Goal: Transaction & Acquisition: Purchase product/service

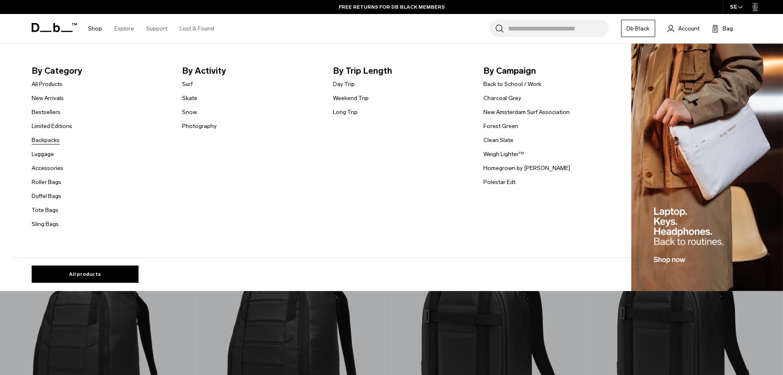
click at [46, 143] on link "Backpacks" at bounding box center [46, 140] width 28 height 9
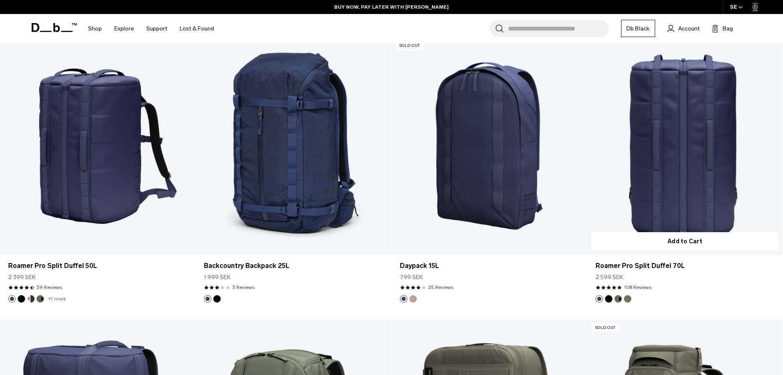
scroll to position [1888, 0]
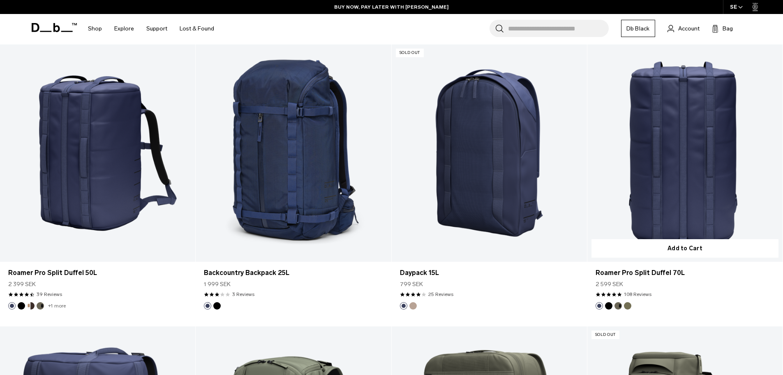
click at [648, 145] on link "Roamer Pro Split Duffel 70L" at bounding box center [685, 152] width 195 height 217
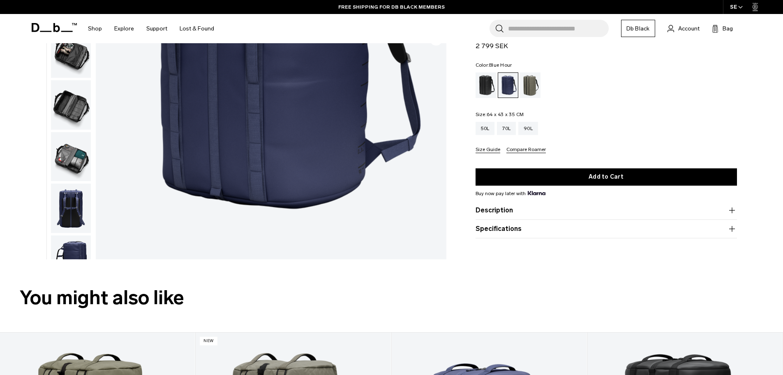
scroll to position [247, 0]
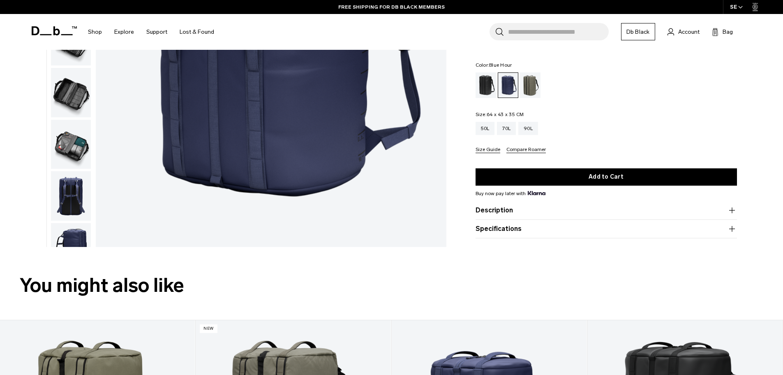
click at [531, 229] on button "Specifications" at bounding box center [607, 229] width 262 height 10
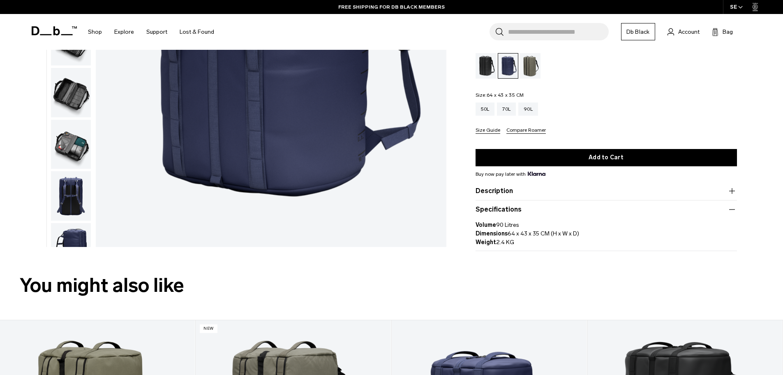
click at [515, 194] on button "Description" at bounding box center [607, 191] width 262 height 10
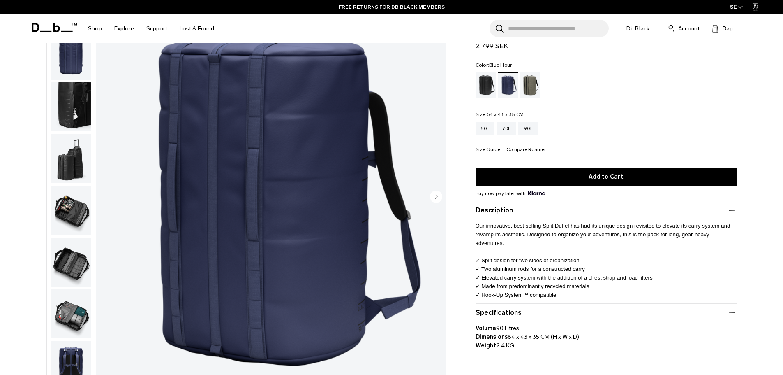
scroll to position [82, 0]
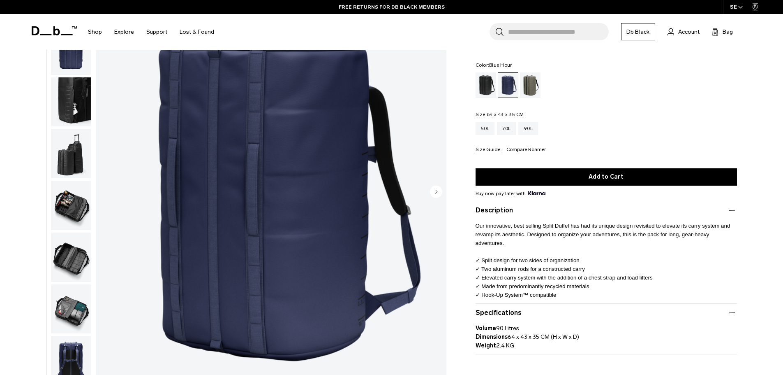
click at [435, 190] on circle "Next slide" at bounding box center [436, 191] width 12 height 12
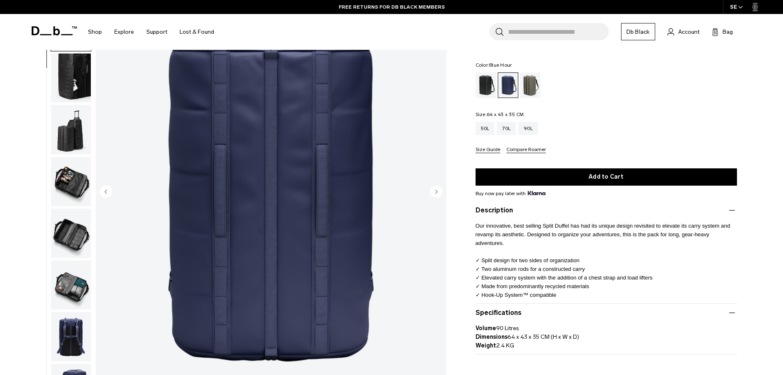
scroll to position [26, 0]
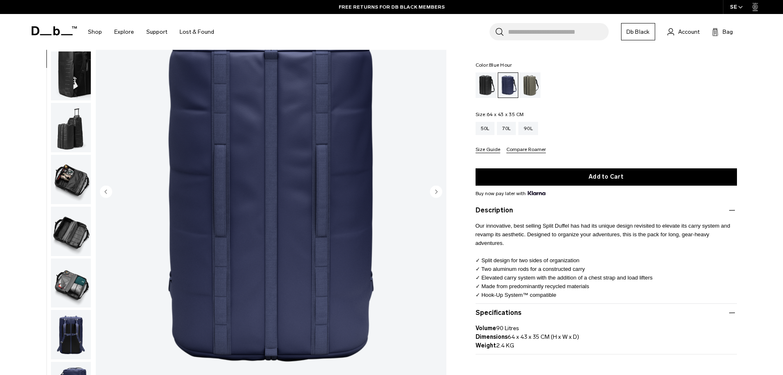
click at [435, 190] on circle "Next slide" at bounding box center [436, 191] width 12 height 12
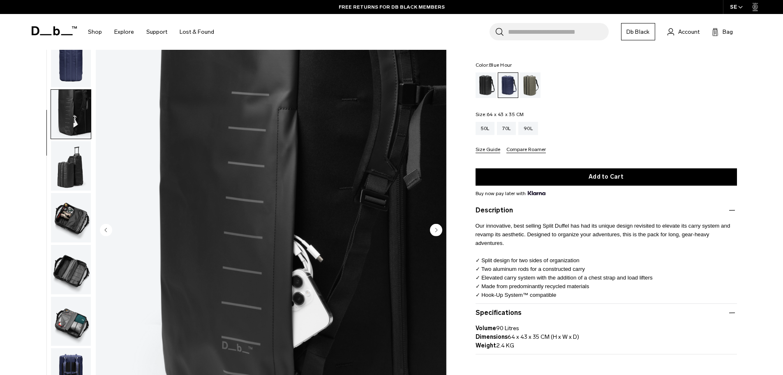
scroll to position [41, 0]
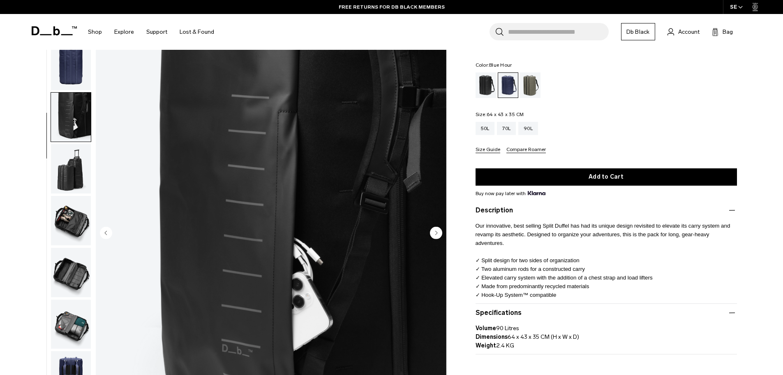
click at [434, 229] on circle "Next slide" at bounding box center [436, 232] width 12 height 12
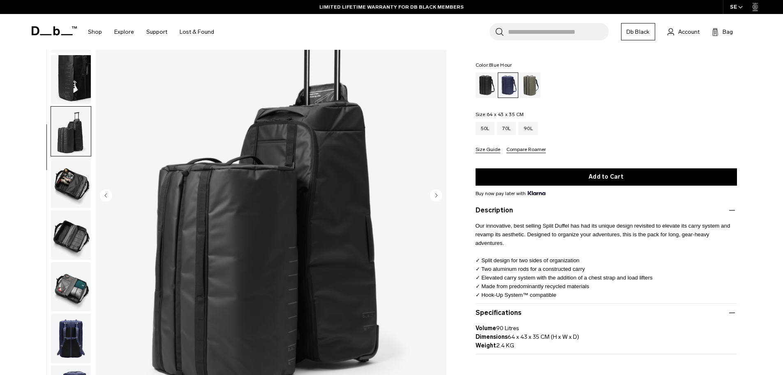
scroll to position [82, 0]
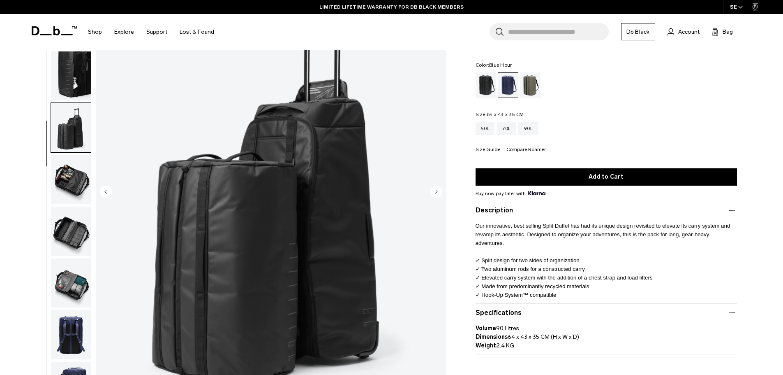
click at [434, 192] on circle "Next slide" at bounding box center [436, 191] width 12 height 12
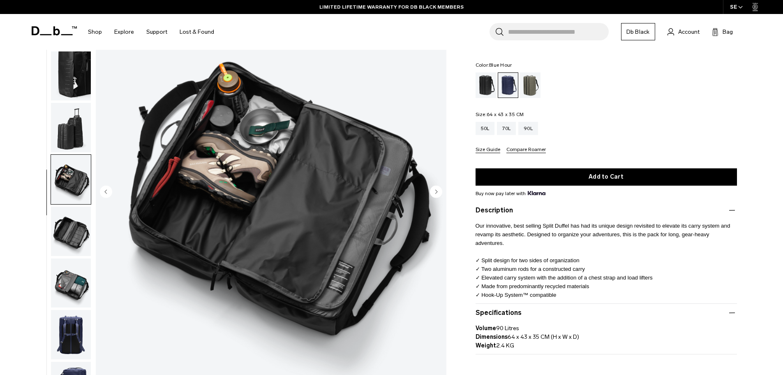
click at [437, 192] on icon "Next slide" at bounding box center [436, 191] width 12 height 12
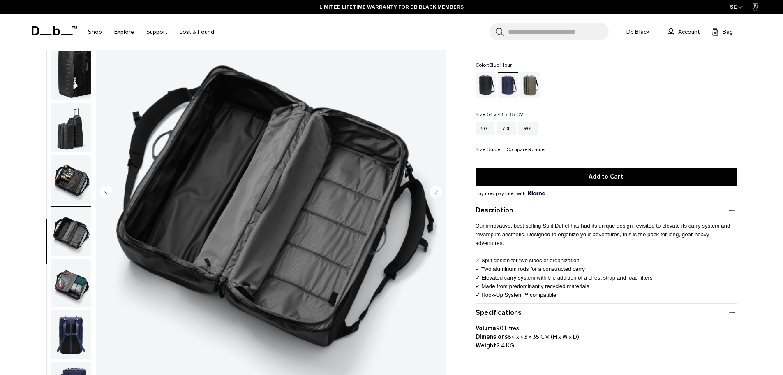
click at [437, 192] on icon "Next slide" at bounding box center [436, 192] width 2 height 4
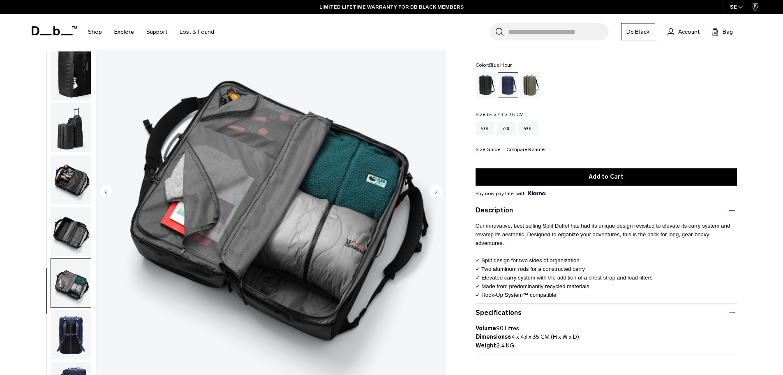
click at [437, 192] on icon "Next slide" at bounding box center [436, 192] width 2 height 4
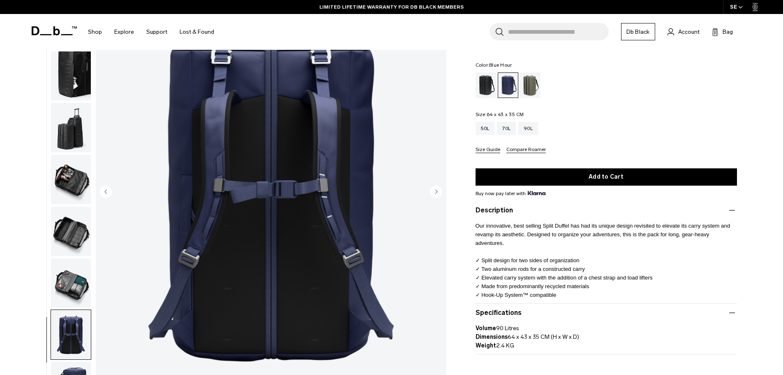
click at [437, 192] on icon "Next slide" at bounding box center [436, 192] width 2 height 4
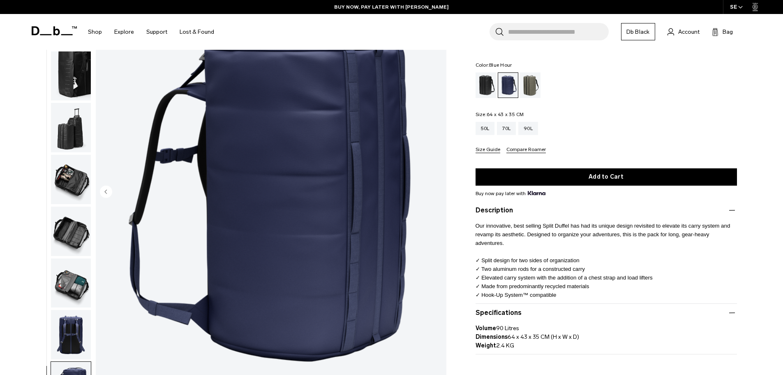
click at [437, 192] on img "9 / 9" at bounding box center [271, 192] width 351 height 438
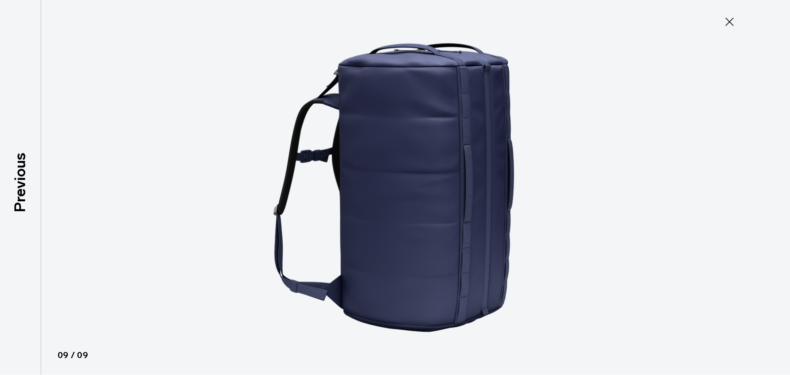
click at [727, 24] on icon at bounding box center [729, 22] width 8 height 8
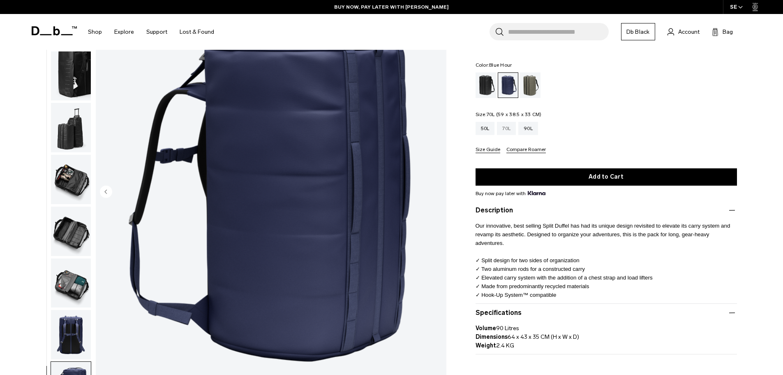
click at [514, 125] on div "70L" at bounding box center [506, 128] width 19 height 13
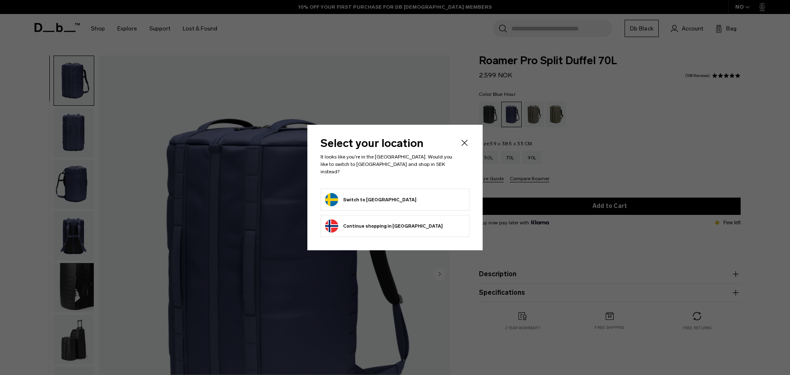
click at [465, 144] on icon "Close" at bounding box center [464, 143] width 10 height 10
